Goal: Find specific page/section: Find specific page/section

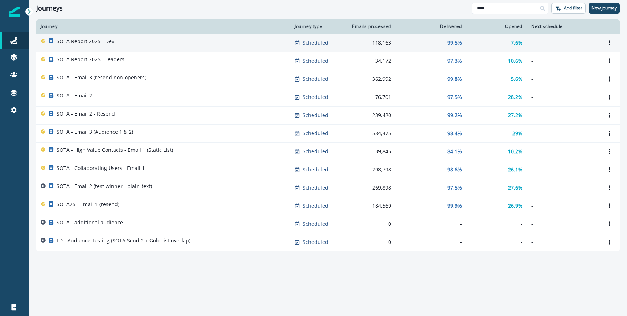
click at [206, 40] on div "SOTA Report 2025 - Dev" at bounding box center [163, 43] width 245 height 10
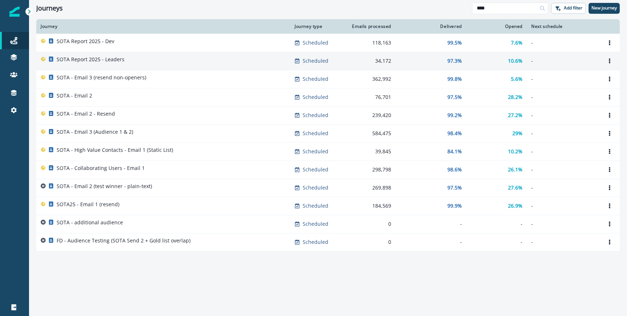
click at [208, 66] on div "SOTA Report 2025 - Leaders" at bounding box center [163, 61] width 245 height 10
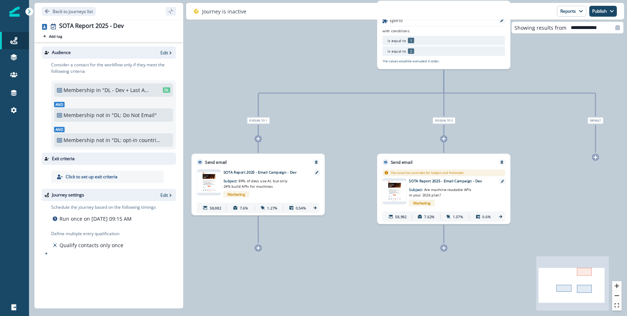
drag, startPoint x: 312, startPoint y: 122, endPoint x: 338, endPoint y: 120, distance: 26.1
click at [338, 120] on div "589,710 contacts have entered the journey Branch by token split10 with conditio…" at bounding box center [328, 158] width 598 height 316
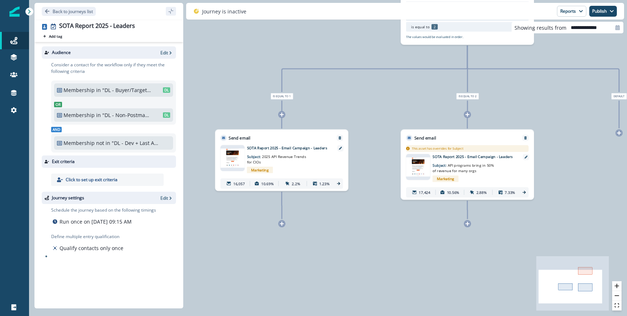
drag, startPoint x: 271, startPoint y: 194, endPoint x: 385, endPoint y: 120, distance: 136.1
click at [385, 120] on div "170,006 contacts have entered the journey Branch by token split10 with conditio…" at bounding box center [328, 158] width 598 height 316
